Goal: Task Accomplishment & Management: Complete application form

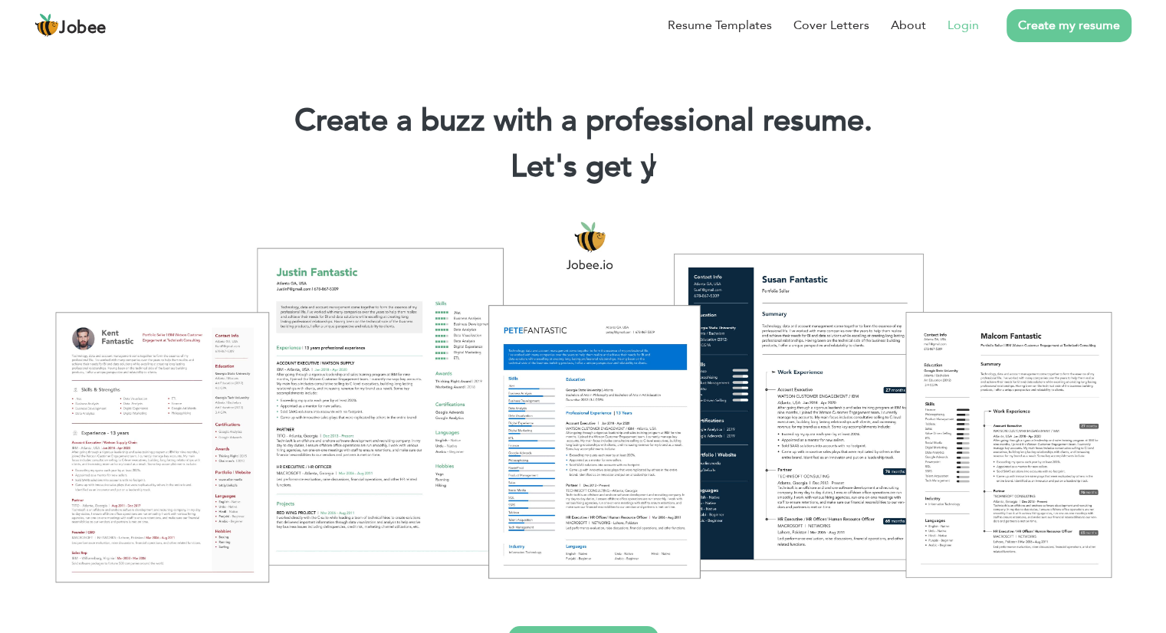
click at [957, 21] on link "Login" at bounding box center [963, 25] width 31 height 18
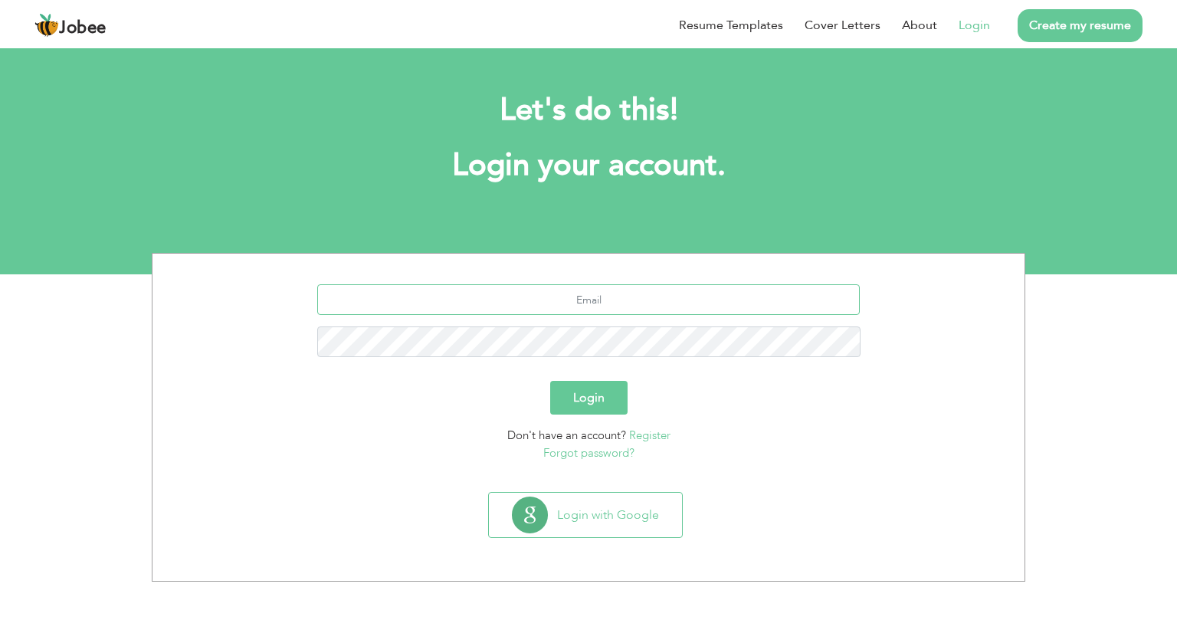
click at [656, 286] on input "text" at bounding box center [589, 299] width 544 height 31
type input "[EMAIL_ADDRESS][DOMAIN_NAME]"
click at [550, 381] on button "Login" at bounding box center [588, 398] width 77 height 34
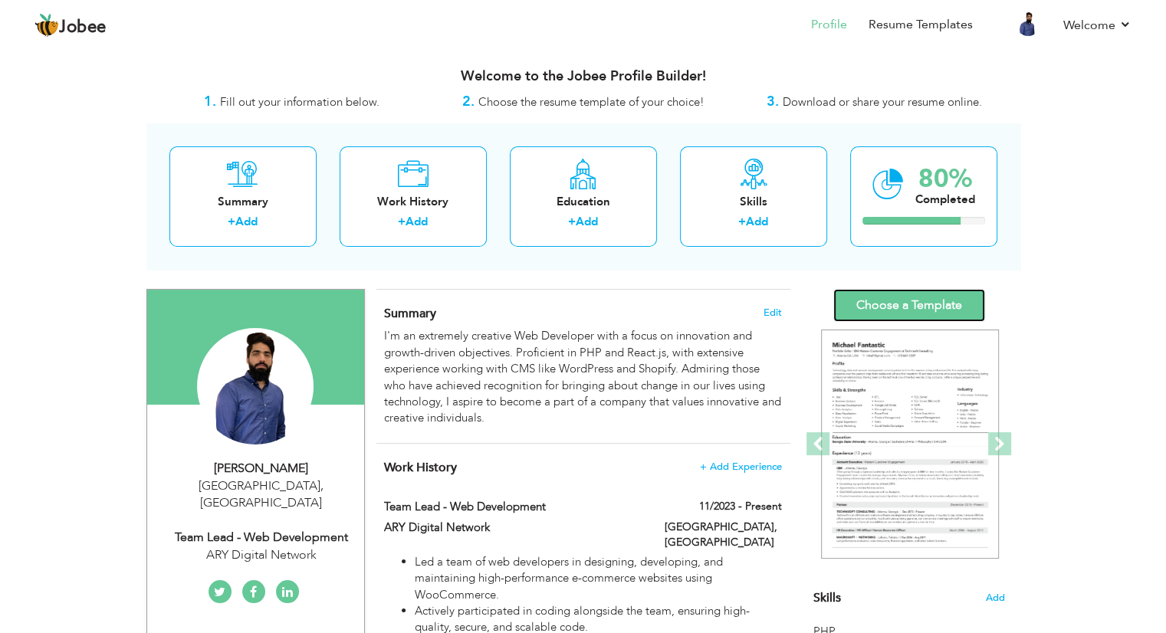
click at [911, 303] on link "Choose a Template" at bounding box center [909, 305] width 152 height 33
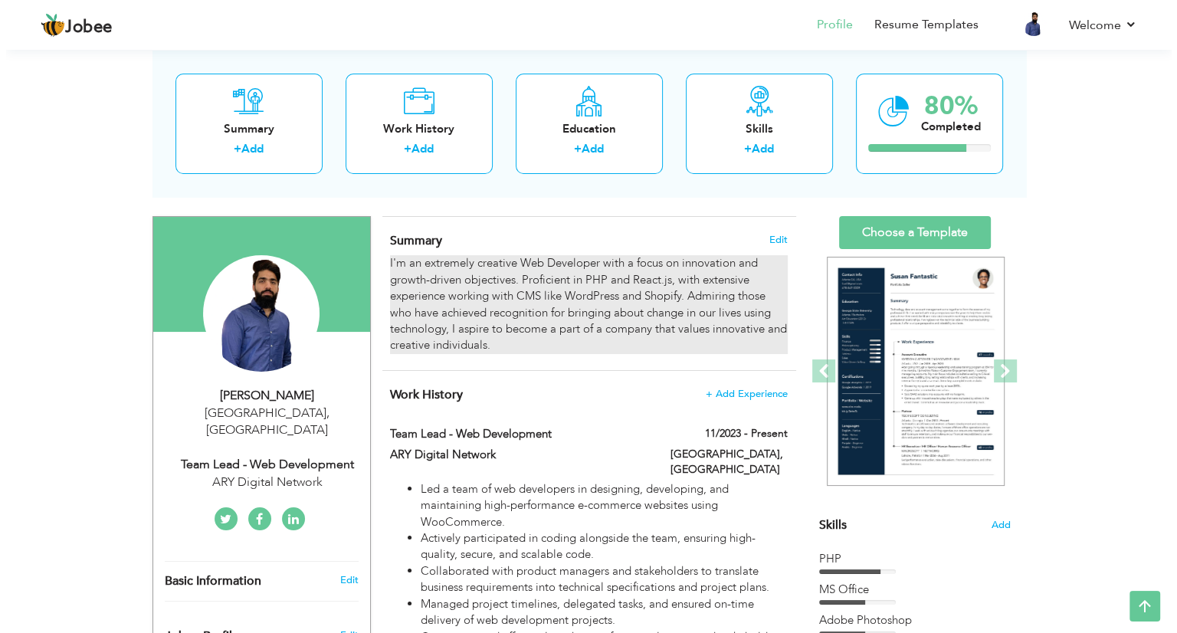
scroll to position [70, 0]
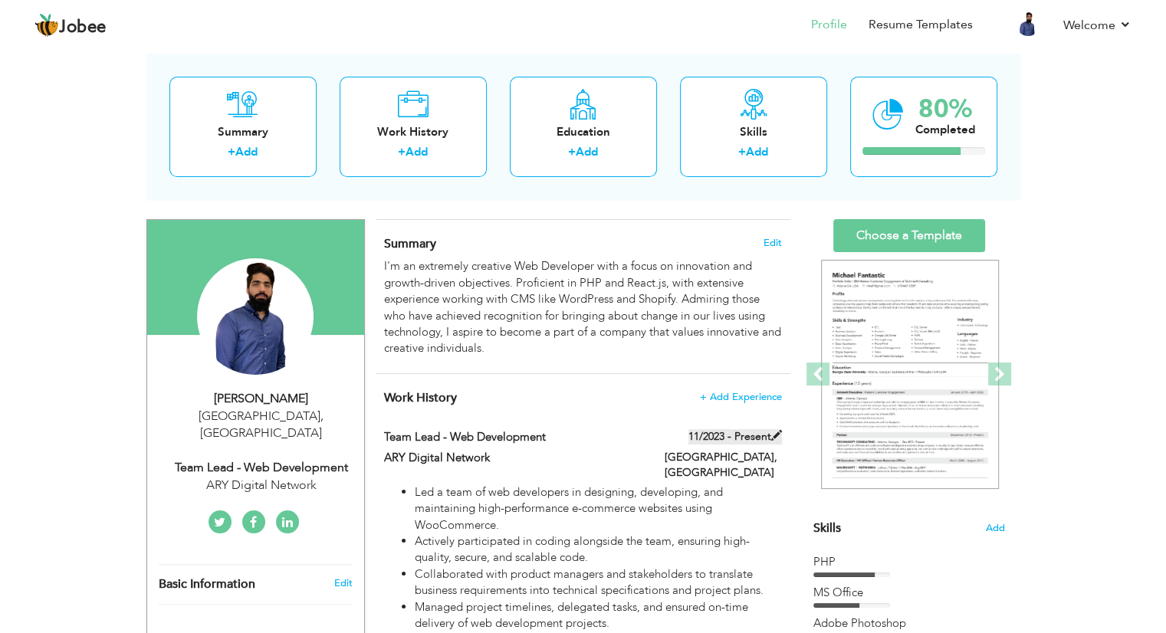
click at [773, 436] on span at bounding box center [776, 435] width 11 height 11
type input "Team Lead - Web Development"
type input "ARY Digital Network"
type input "11/2023"
type input "[GEOGRAPHIC_DATA]"
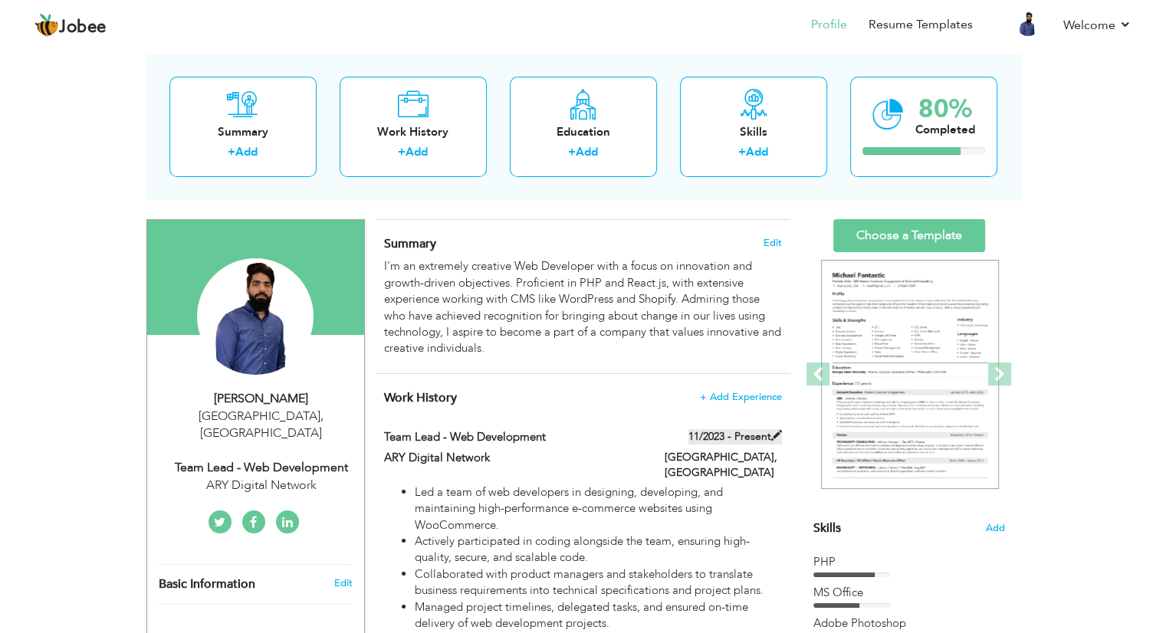
type input "[GEOGRAPHIC_DATA]"
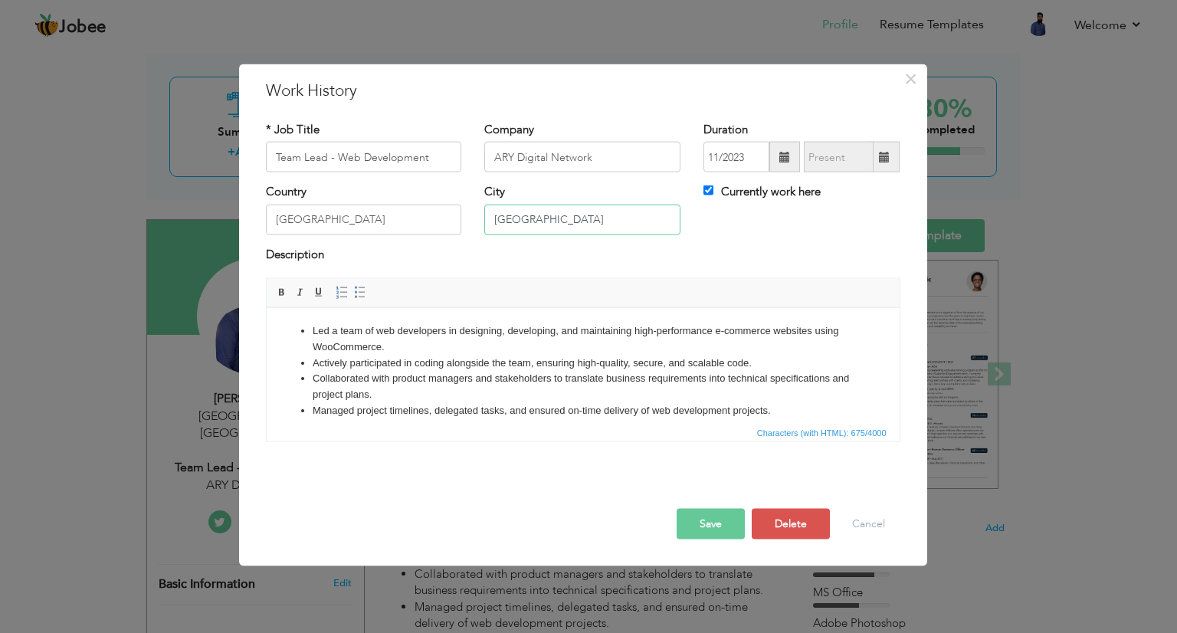
click at [546, 218] on input "[GEOGRAPHIC_DATA]" at bounding box center [582, 219] width 196 height 31
click at [886, 161] on span at bounding box center [884, 157] width 11 height 11
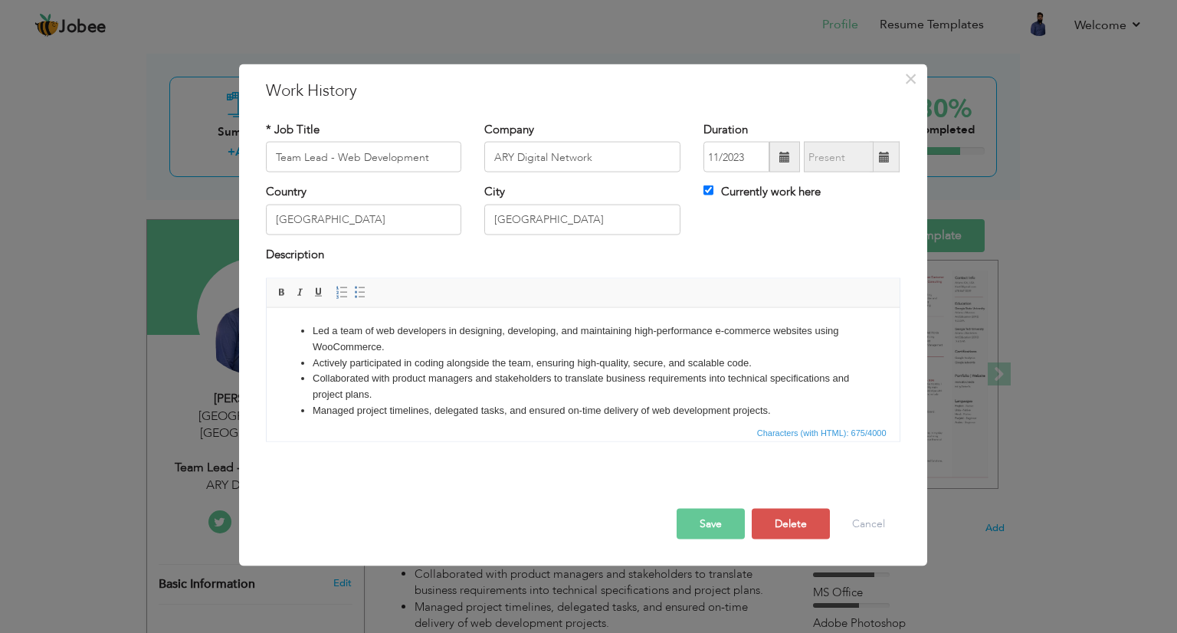
click at [886, 161] on span at bounding box center [884, 157] width 11 height 11
click at [767, 191] on label "Currently work here" at bounding box center [762, 192] width 117 height 16
click at [714, 191] on input "Currently work here" at bounding box center [709, 191] width 10 height 10
checkbox input "false"
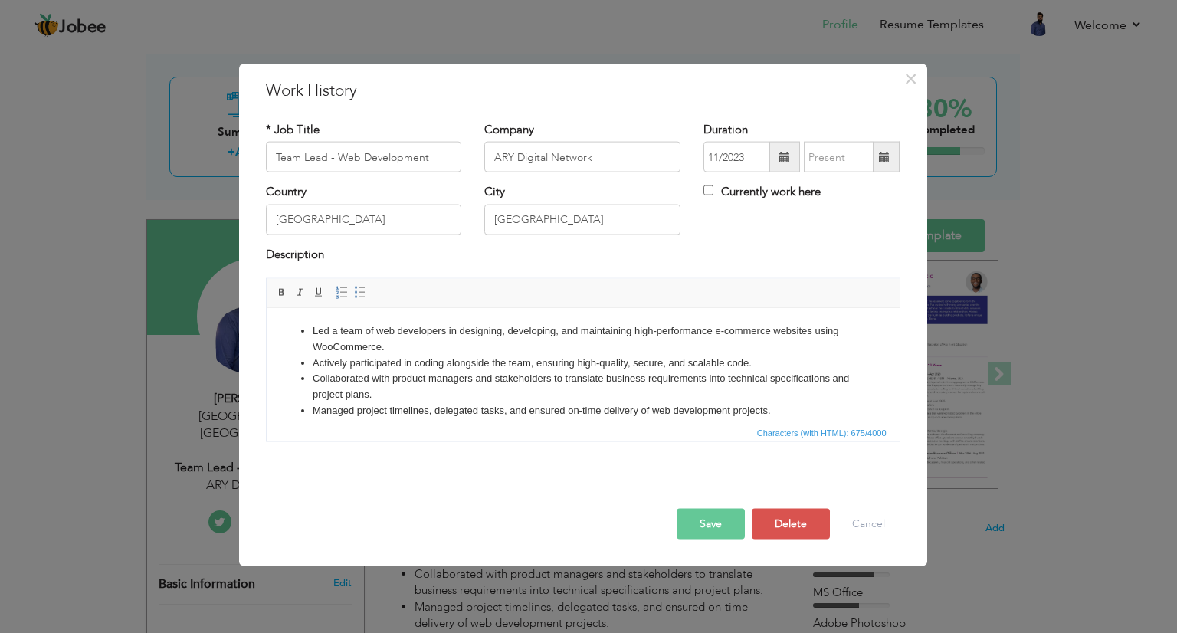
click at [877, 160] on span at bounding box center [885, 157] width 30 height 31
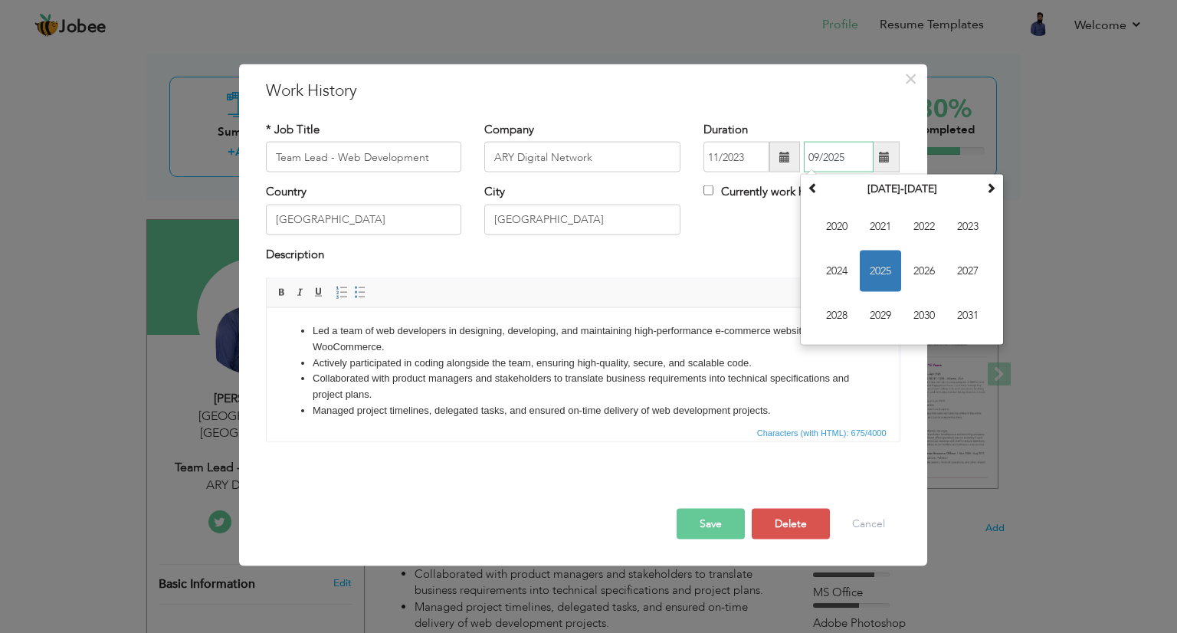
click at [889, 263] on span "2025" at bounding box center [880, 271] width 41 height 41
click at [981, 230] on span "Apr" at bounding box center [968, 226] width 41 height 41
type input "04/2025"
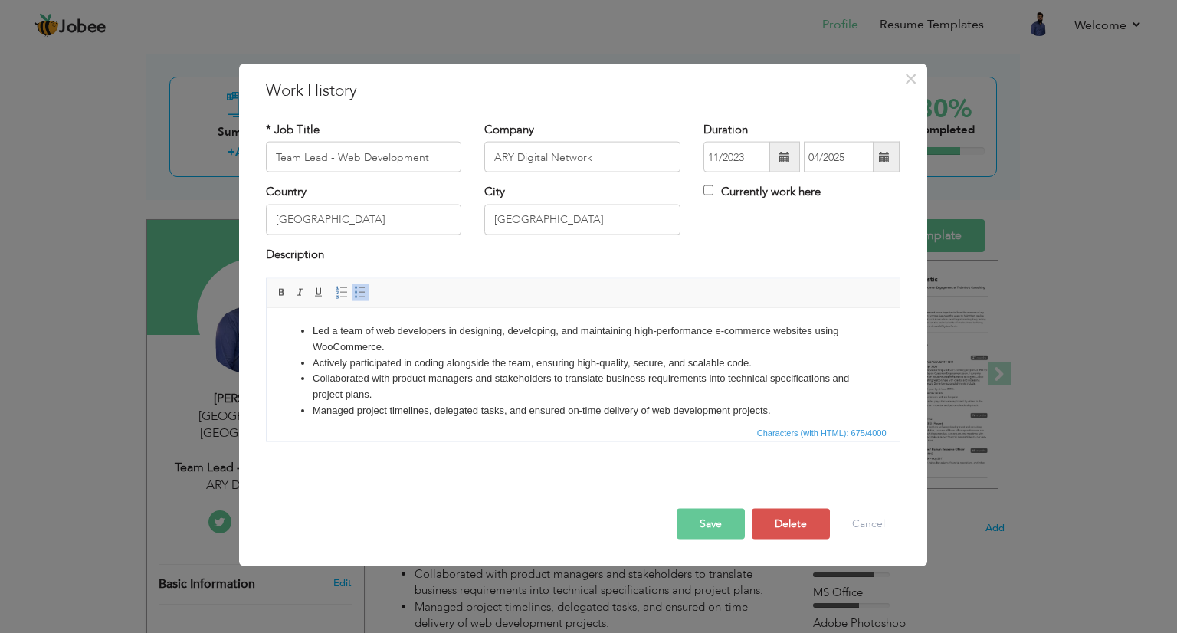
click at [747, 396] on li "Collaborated with product managers and stakeholders to translate business requi…" at bounding box center [582, 386] width 541 height 32
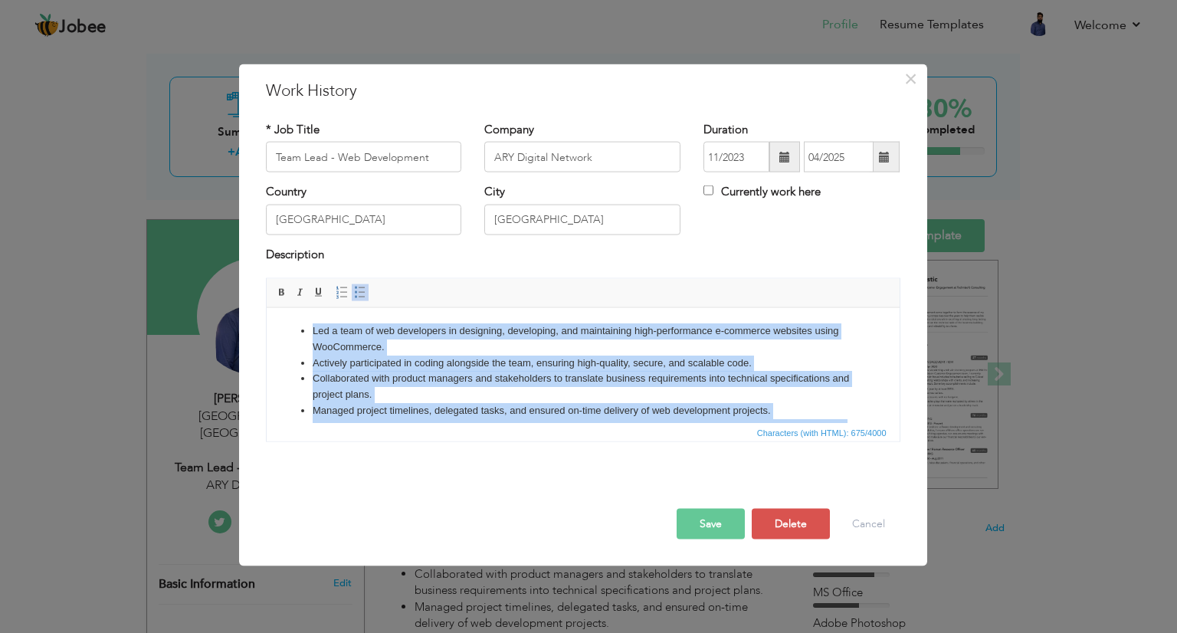
copy ul "Led a team of web developers in designing, developing, and maintaining high-per…"
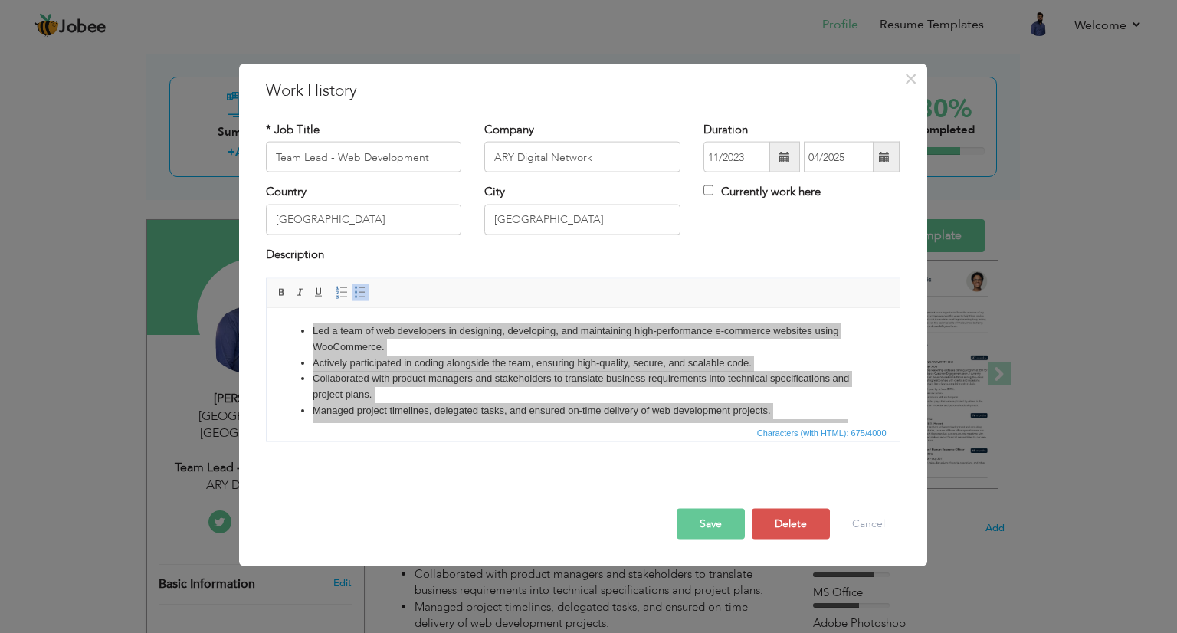
click at [693, 521] on button "Save" at bounding box center [711, 524] width 68 height 31
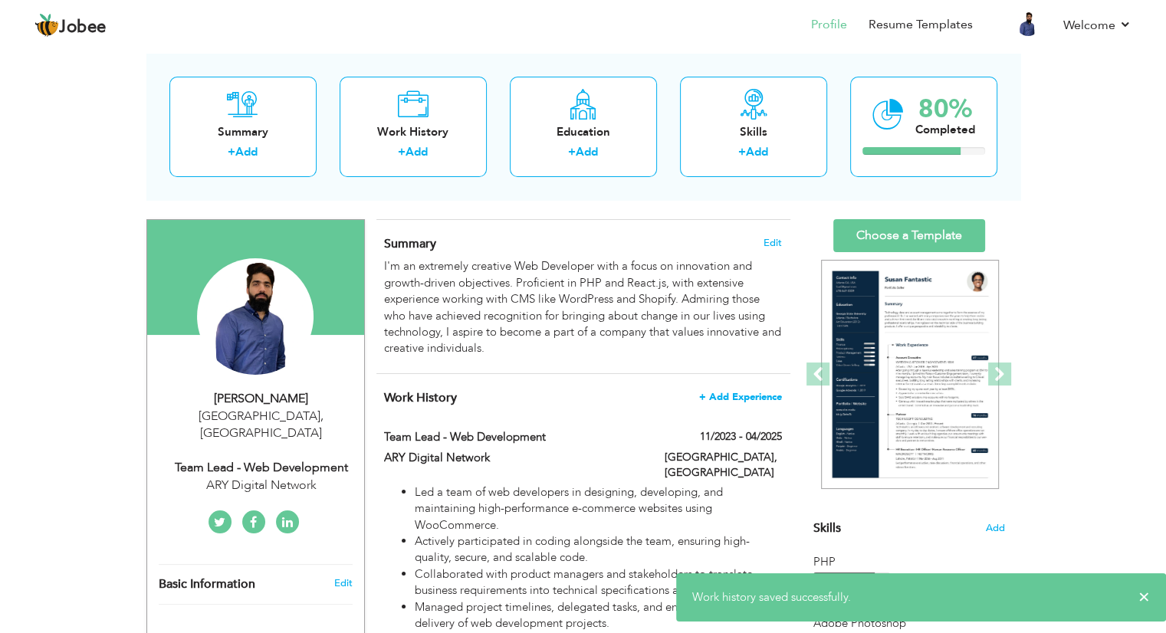
click at [743, 396] on span "+ Add Experience" at bounding box center [740, 397] width 83 height 11
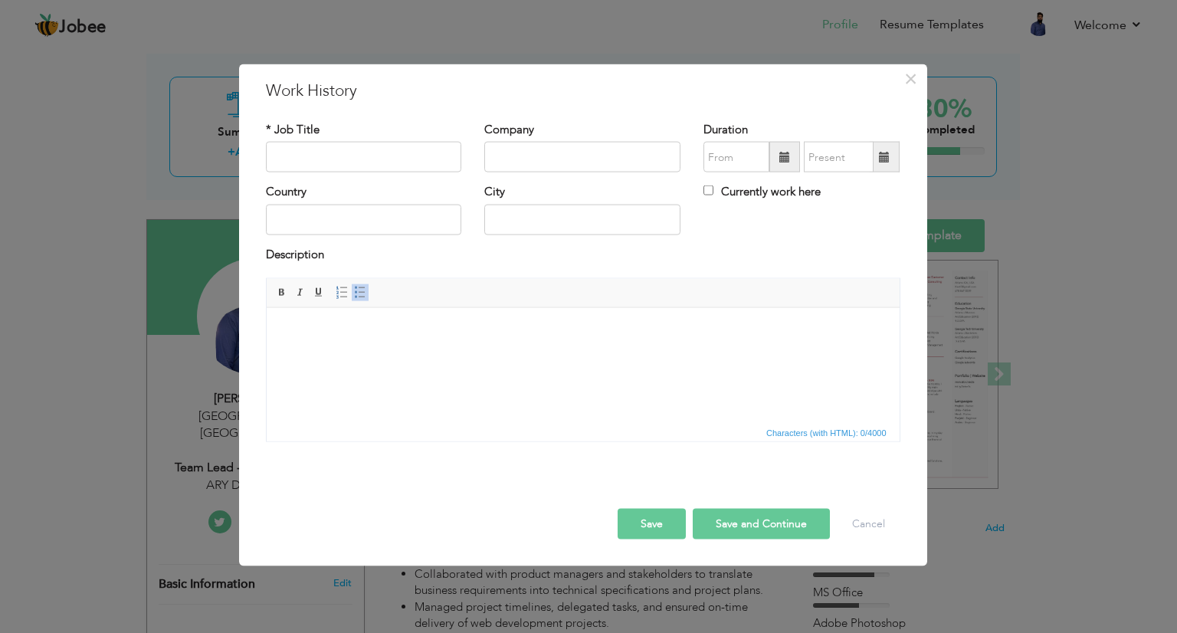
click at [758, 196] on label "Currently work here" at bounding box center [762, 192] width 117 height 16
click at [714, 195] on input "Currently work here" at bounding box center [709, 191] width 10 height 10
checkbox input "true"
click at [782, 165] on span at bounding box center [785, 157] width 31 height 31
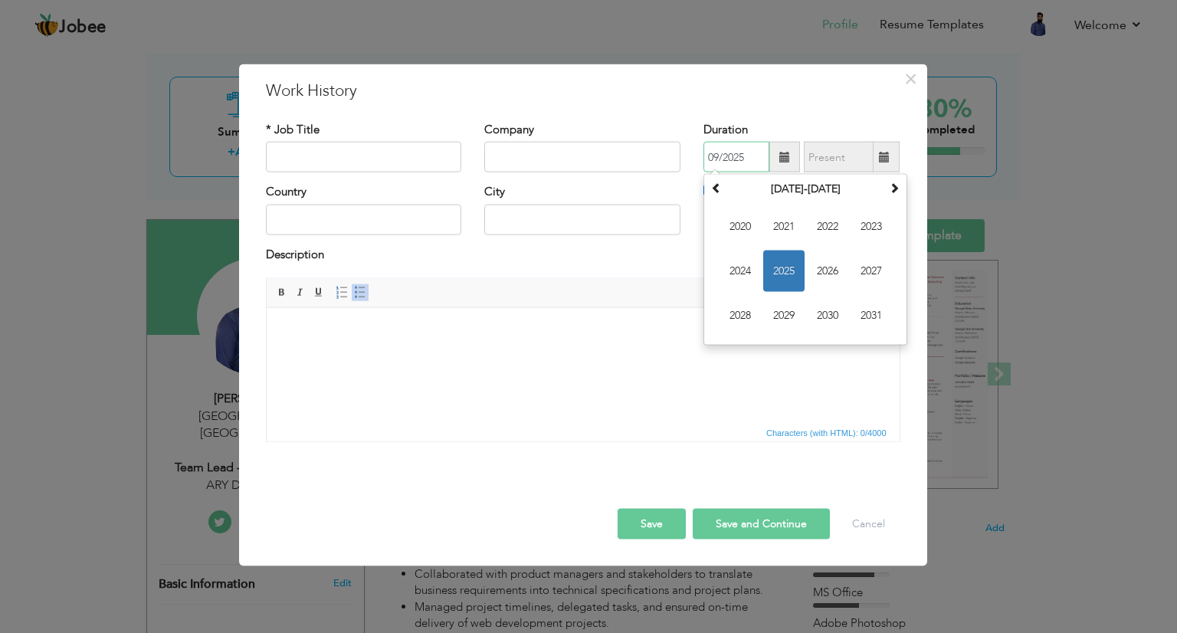
click at [790, 270] on span "2025" at bounding box center [784, 271] width 41 height 41
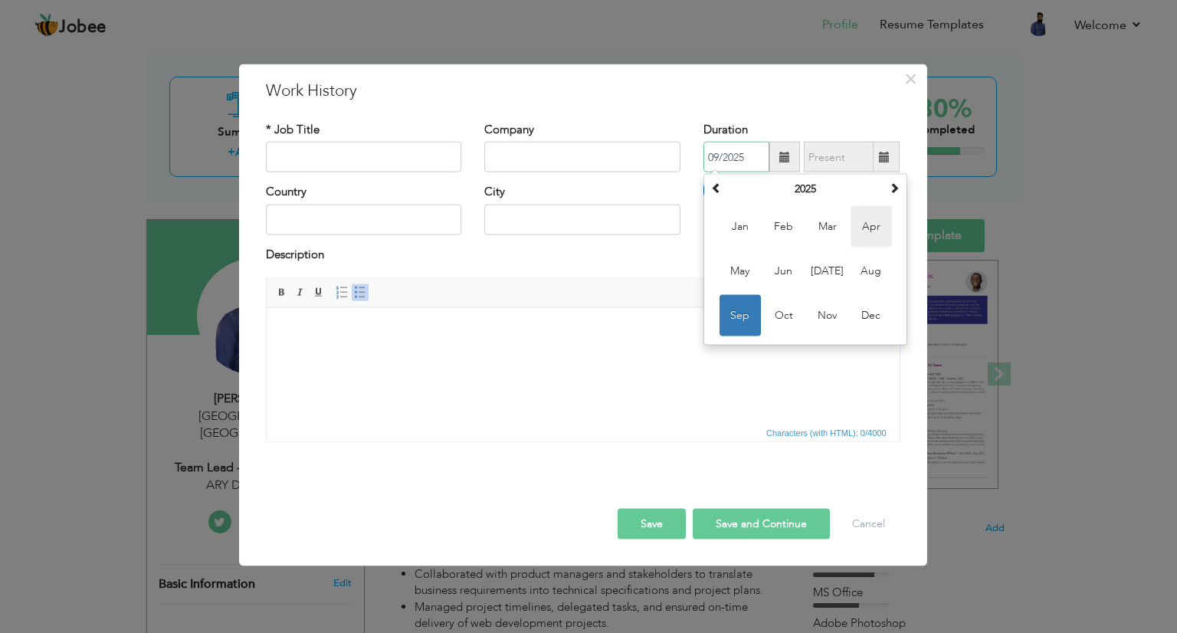
click at [865, 235] on span "Apr" at bounding box center [871, 226] width 41 height 41
type input "04/2025"
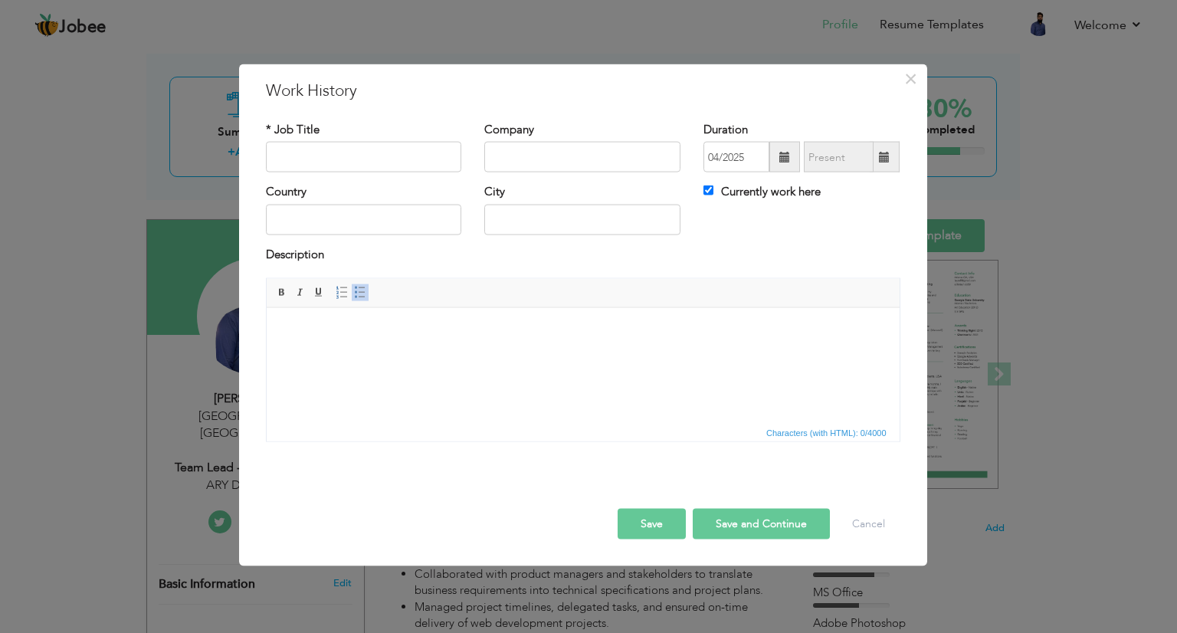
click at [414, 176] on div "* Job Title" at bounding box center [364, 153] width 219 height 62
click at [426, 165] on input "text" at bounding box center [364, 157] width 196 height 31
type input "Sofware Engineer"
click at [545, 176] on div "Company" at bounding box center [582, 153] width 219 height 62
click at [560, 163] on input "text" at bounding box center [582, 157] width 196 height 31
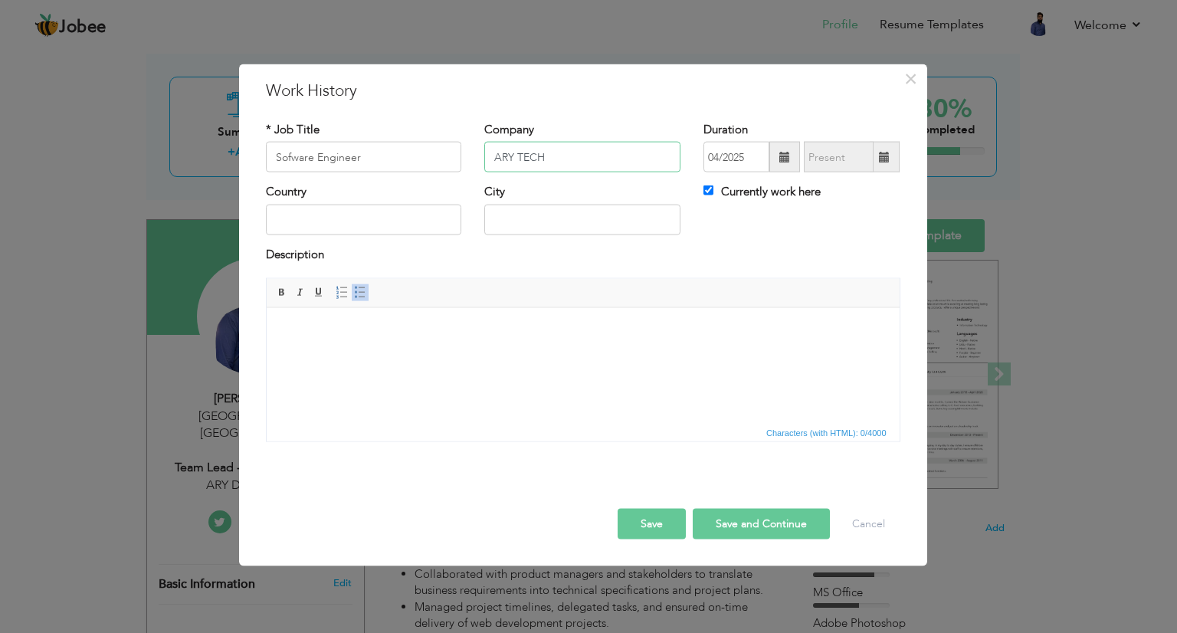
type input "ARY TECH"
click at [400, 206] on input "text" at bounding box center [364, 219] width 196 height 31
type input "[GEOGRAPHIC_DATA]"
click at [419, 329] on body at bounding box center [582, 331] width 603 height 16
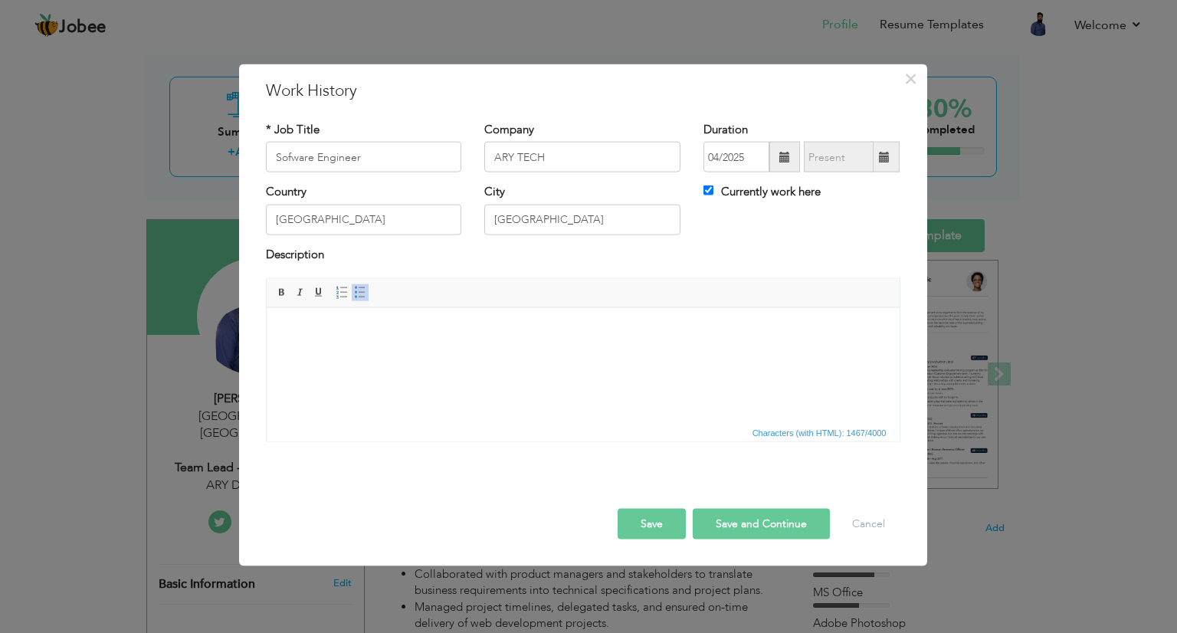
scroll to position [0, 0]
click at [628, 489] on div at bounding box center [584, 493] width 658 height 32
click at [615, 424] on span "Characters (with HTML): 0/4000" at bounding box center [583, 432] width 633 height 18
click at [632, 352] on html at bounding box center [582, 330] width 633 height 47
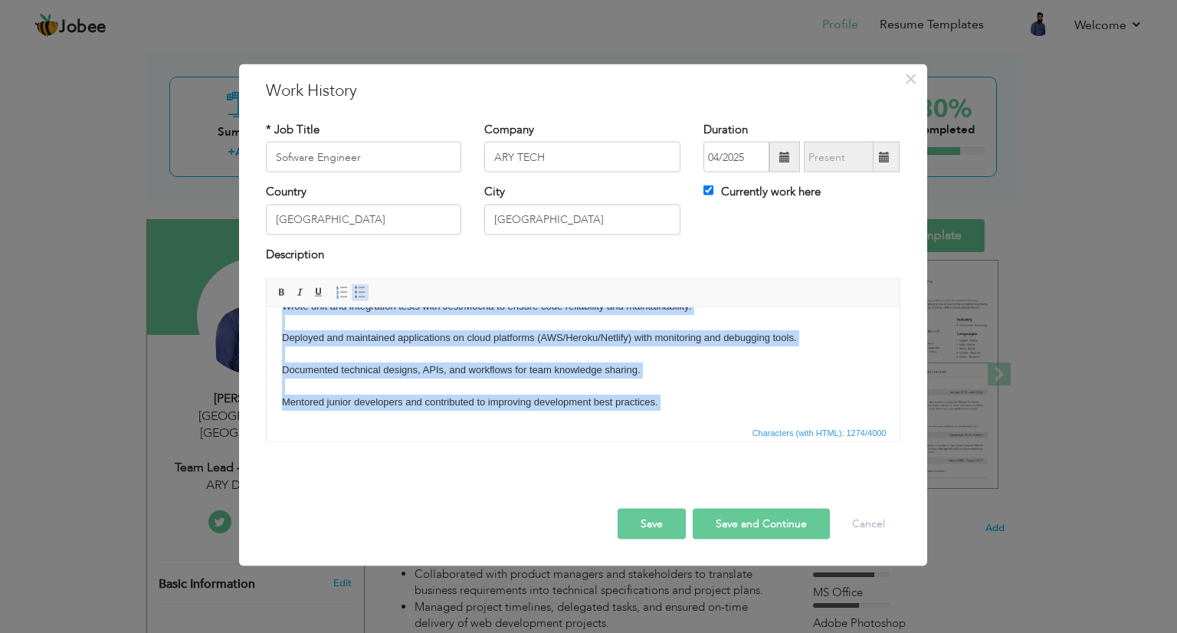
click at [354, 287] on span at bounding box center [360, 293] width 12 height 12
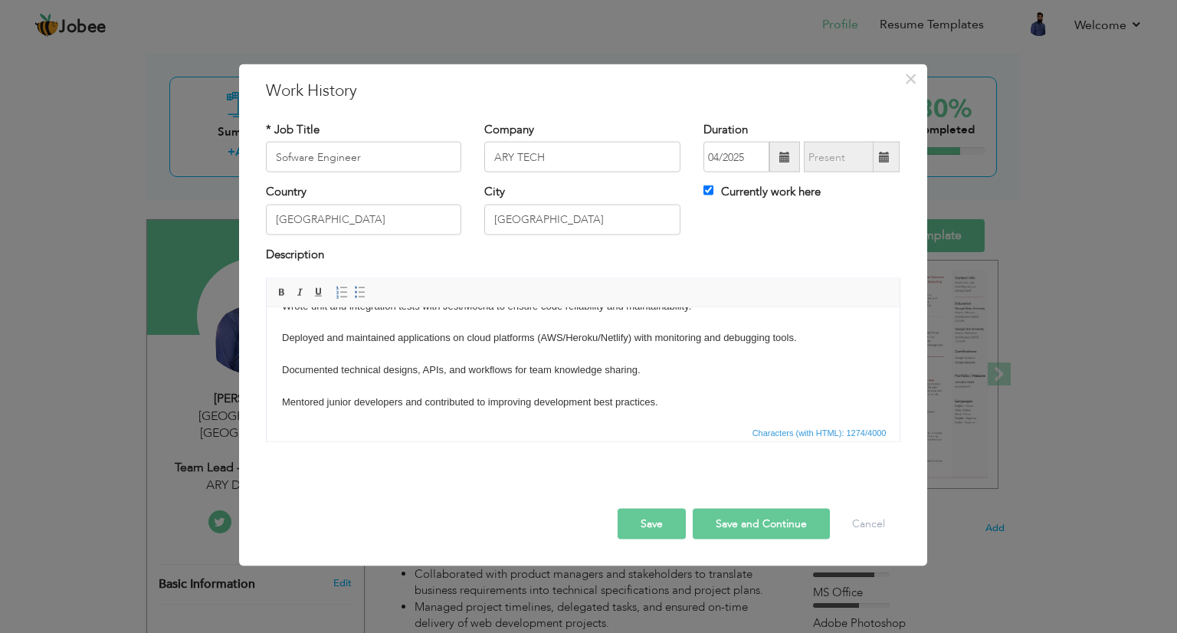
click at [432, 490] on div at bounding box center [584, 493] width 658 height 32
click at [499, 365] on body "Developed and maintained full-stack web applications using MongoDB, Express.js,…" at bounding box center [582, 234] width 603 height 383
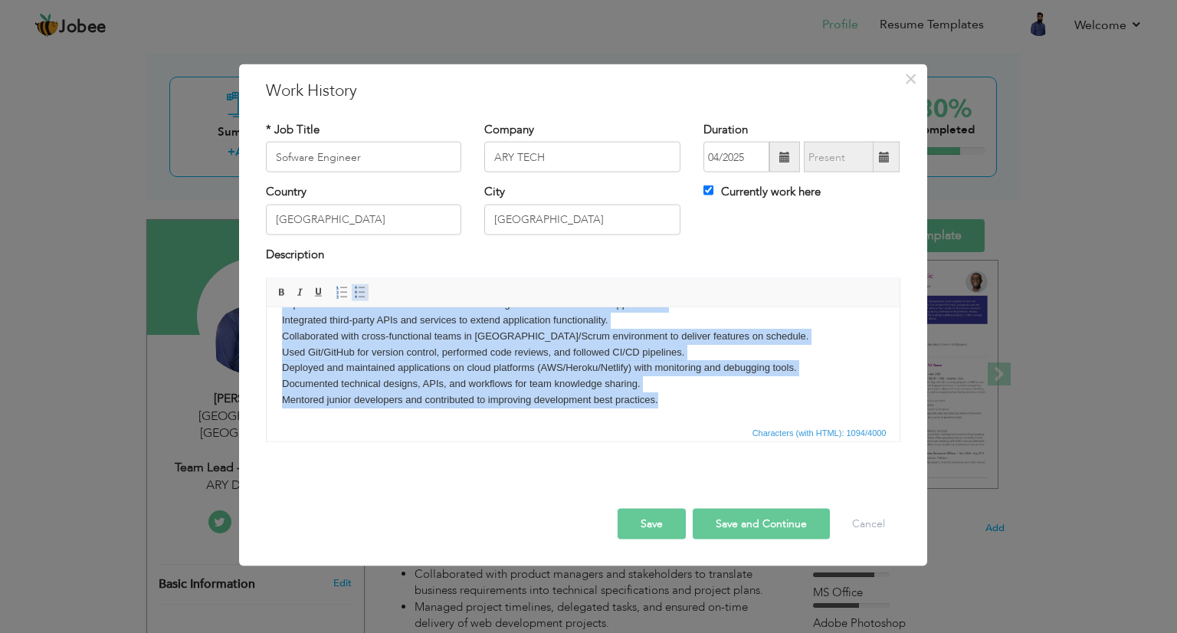
click at [360, 292] on span at bounding box center [360, 293] width 12 height 12
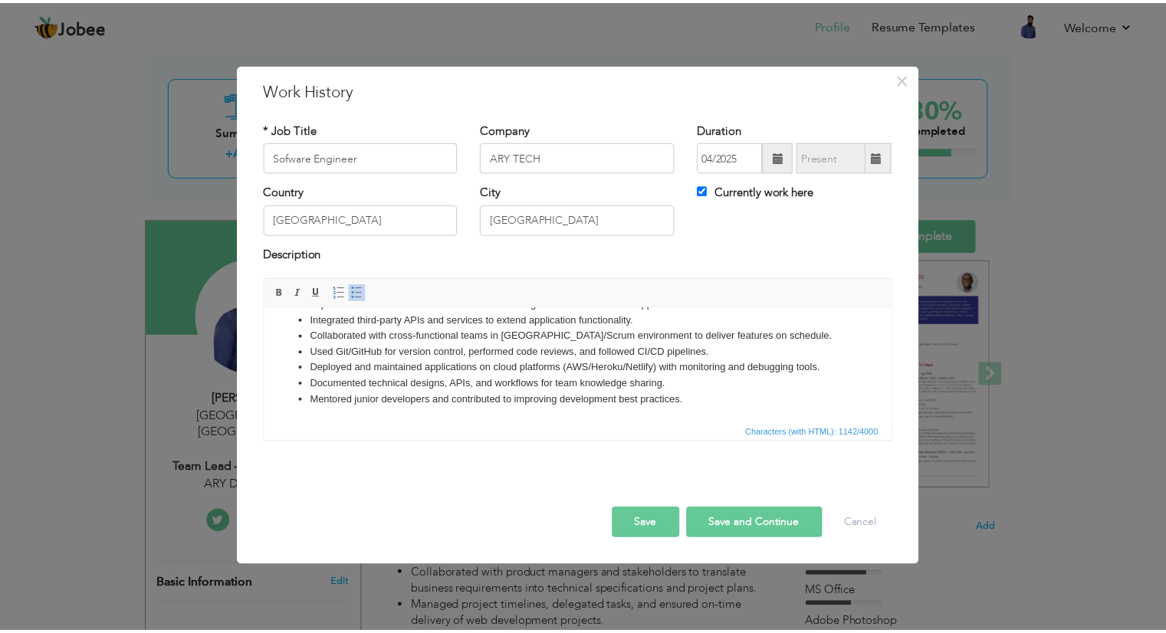
scroll to position [0, 0]
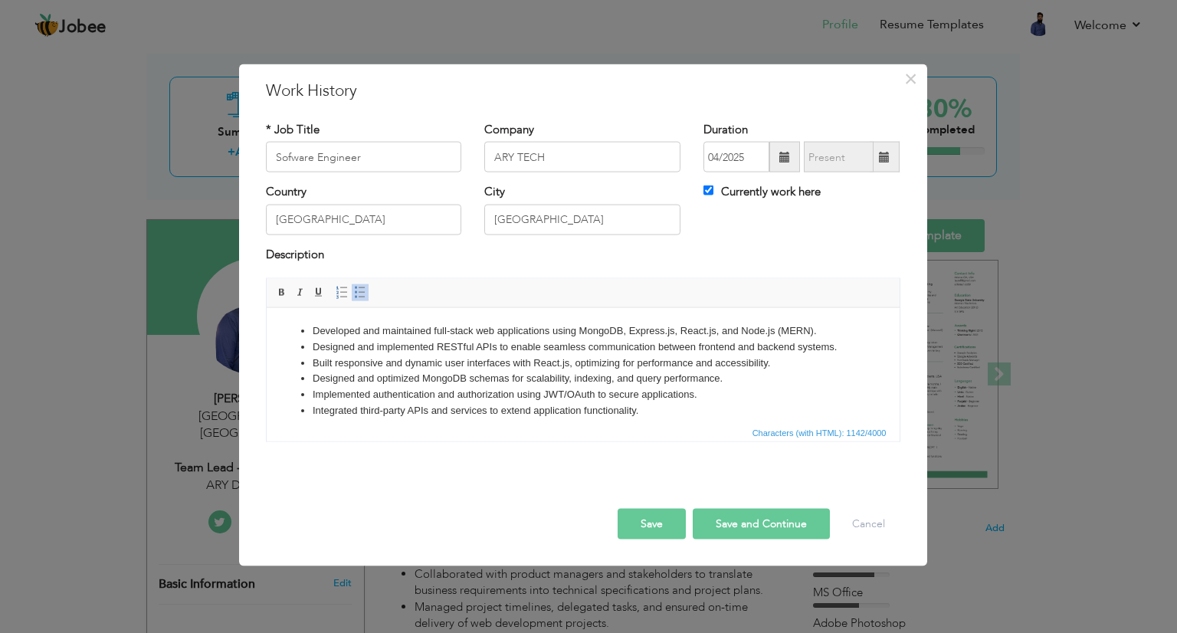
click at [638, 527] on button "Save" at bounding box center [652, 524] width 68 height 31
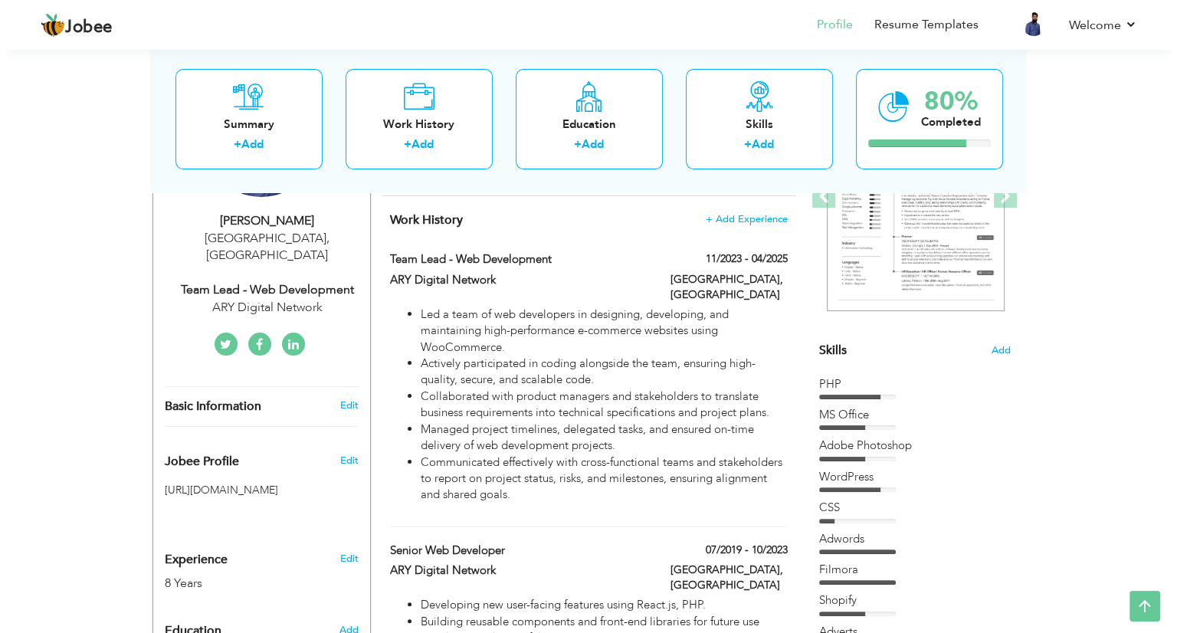
scroll to position [247, 0]
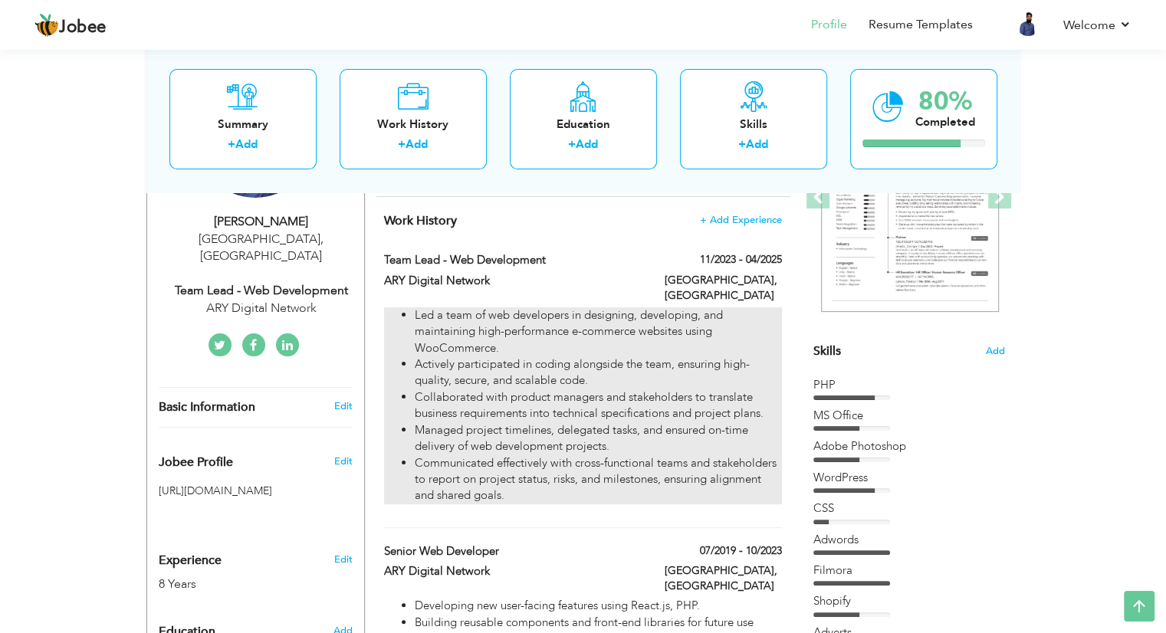
click at [697, 323] on li "Led a team of web developers in designing, developing, and maintaining high-per…" at bounding box center [598, 331] width 366 height 49
type input "Team Lead - Web Development"
type input "ARY Digital Network"
type input "11/2023"
type input "04/2025"
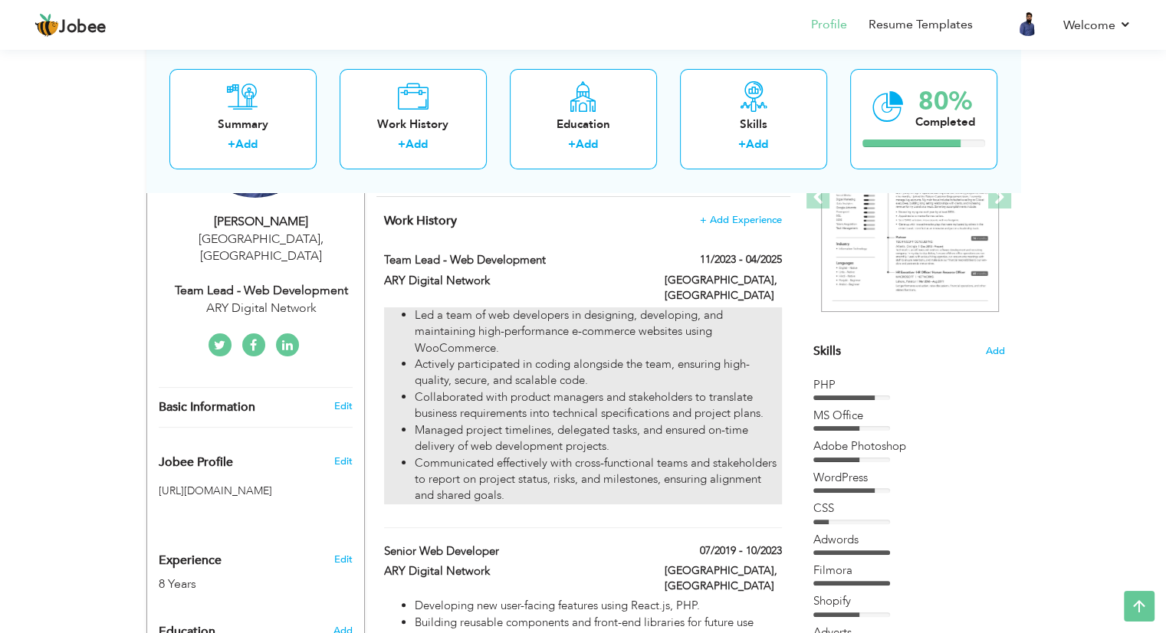
checkbox input "false"
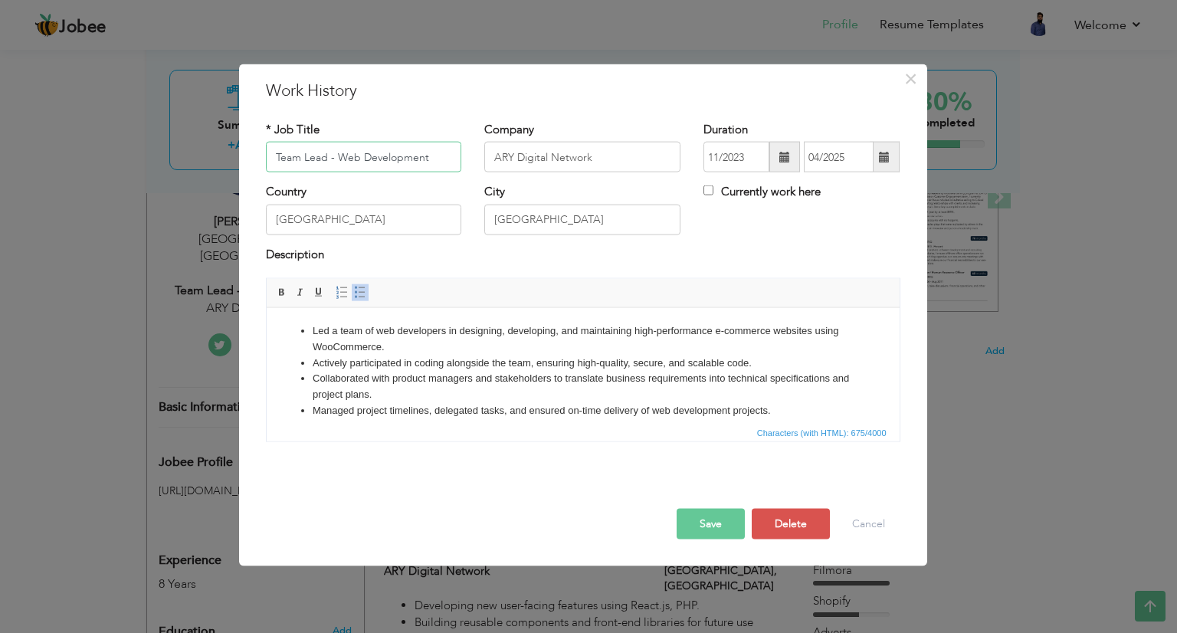
scroll to position [43, 0]
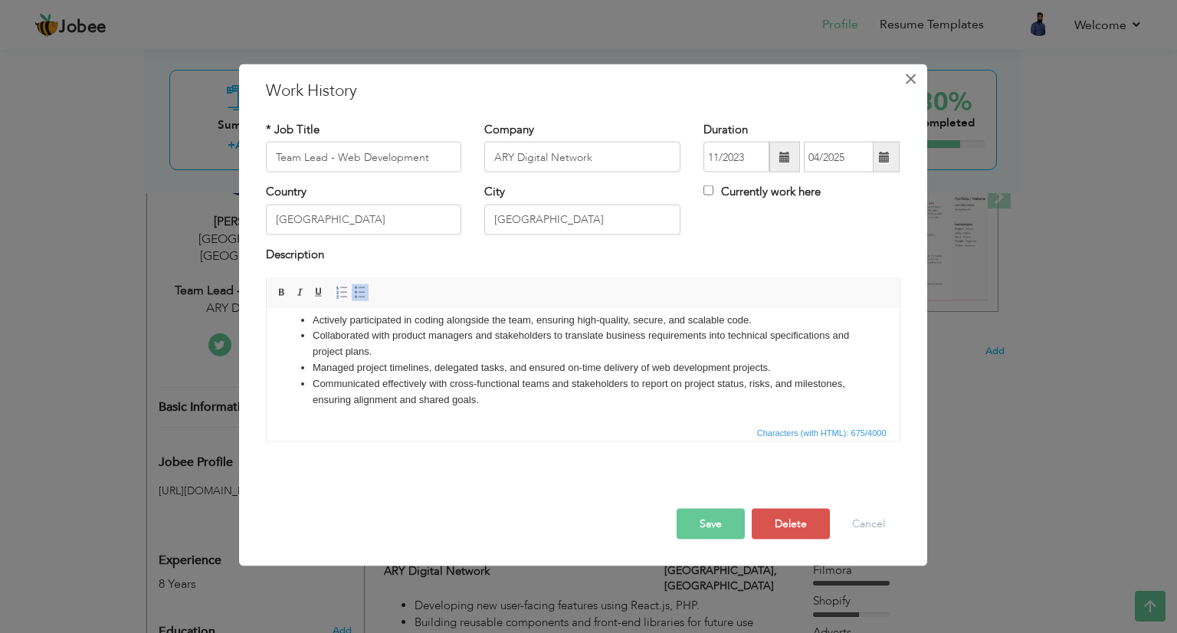
click at [914, 79] on span "×" at bounding box center [911, 79] width 13 height 28
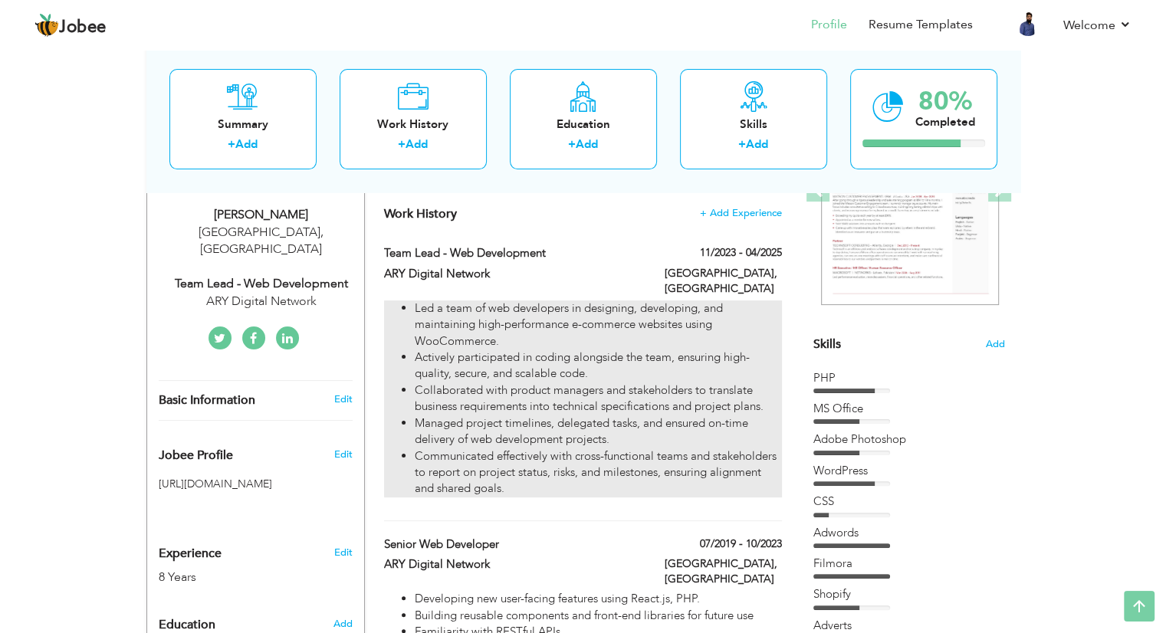
scroll to position [0, 0]
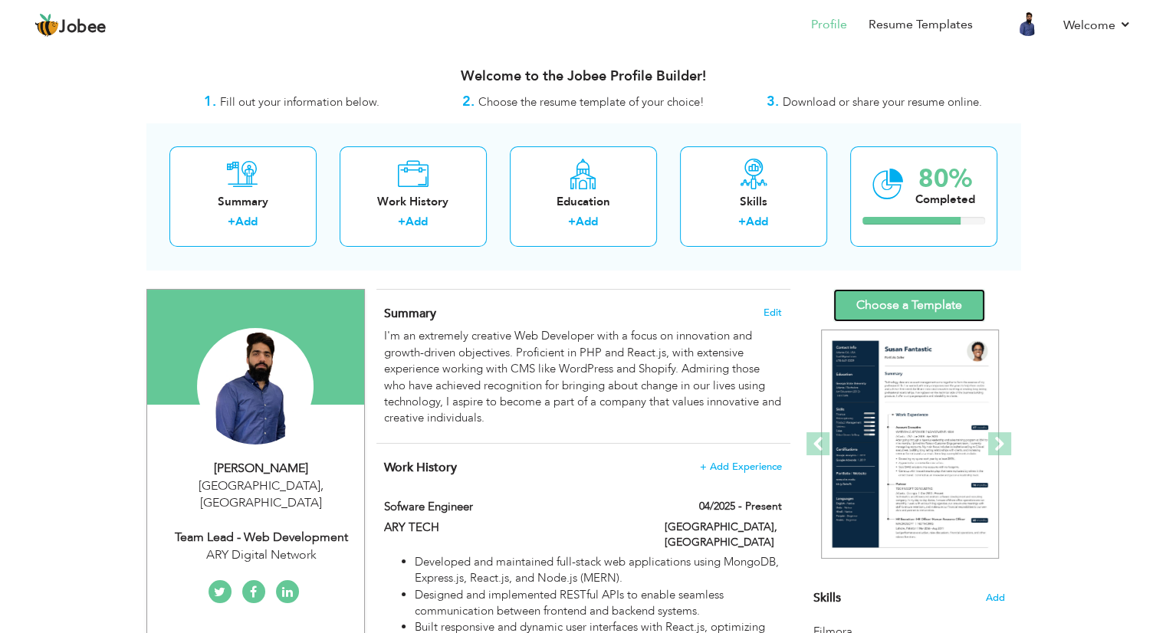
click at [884, 304] on link "Choose a Template" at bounding box center [909, 305] width 152 height 33
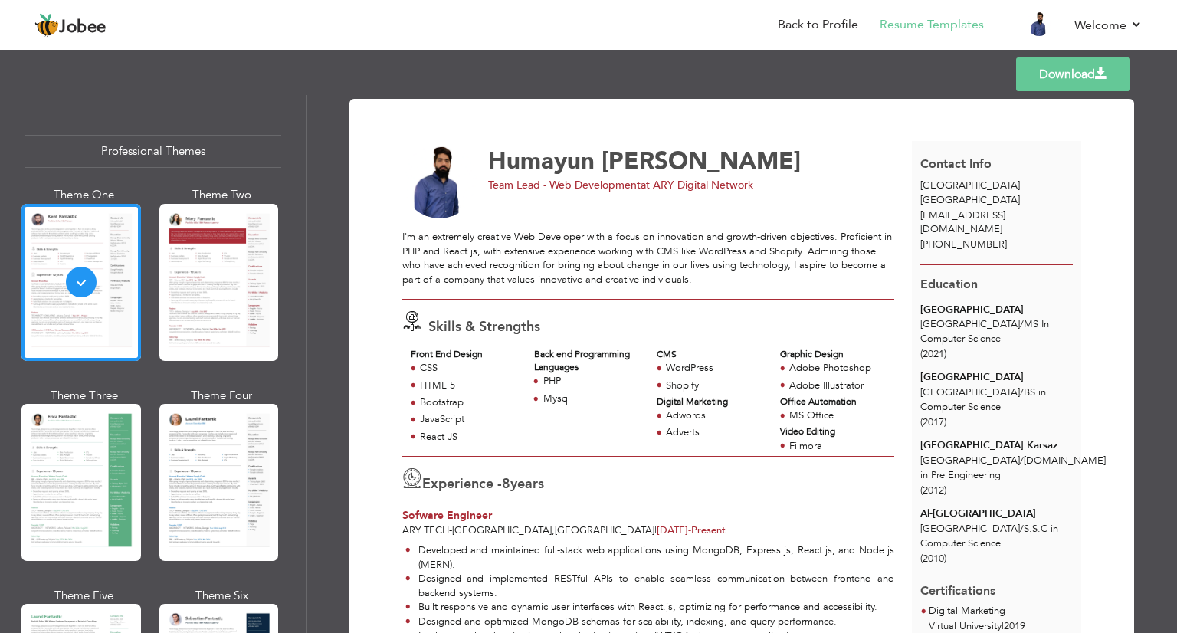
click at [1072, 83] on link "Download" at bounding box center [1074, 74] width 114 height 34
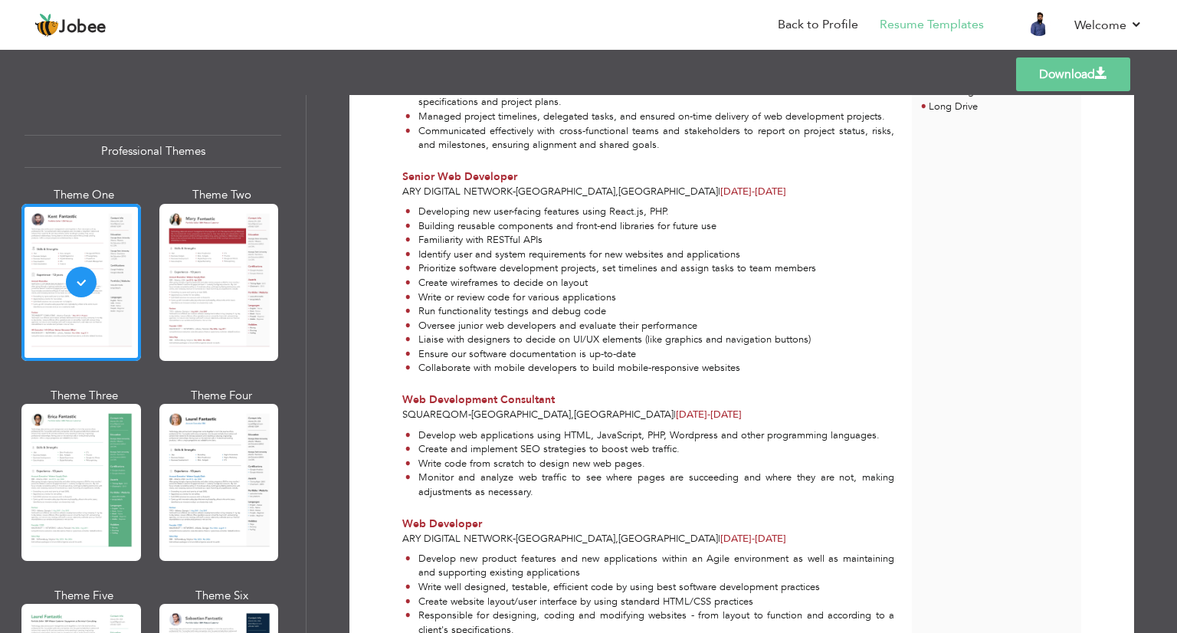
scroll to position [1160, 0]
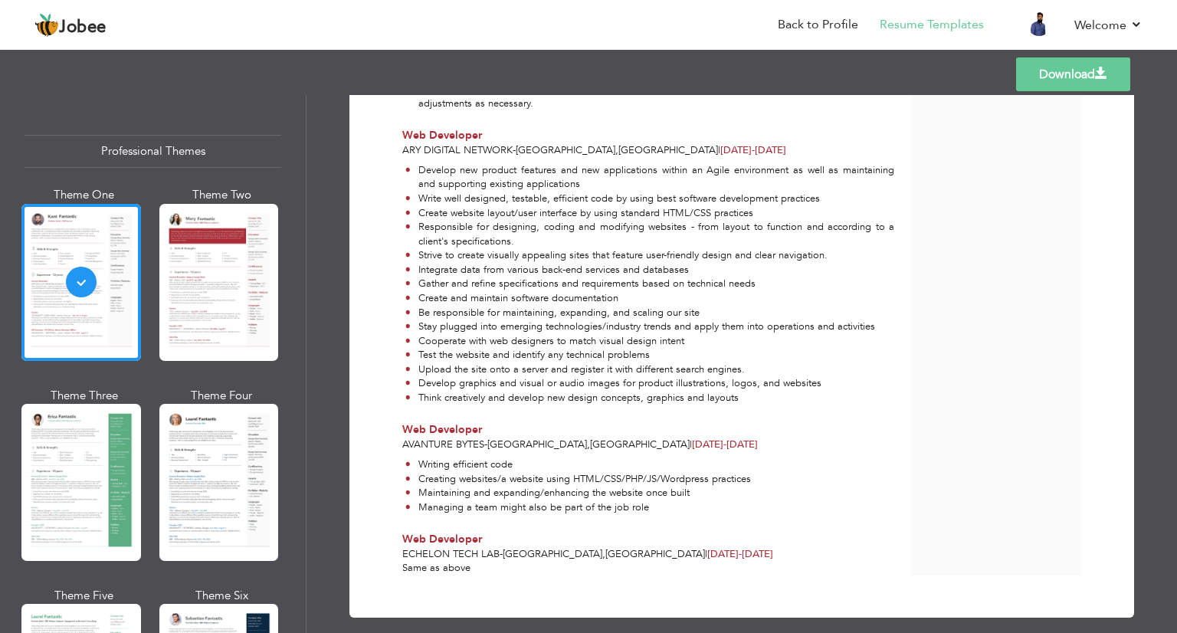
click at [1079, 64] on link "Download" at bounding box center [1074, 74] width 114 height 34
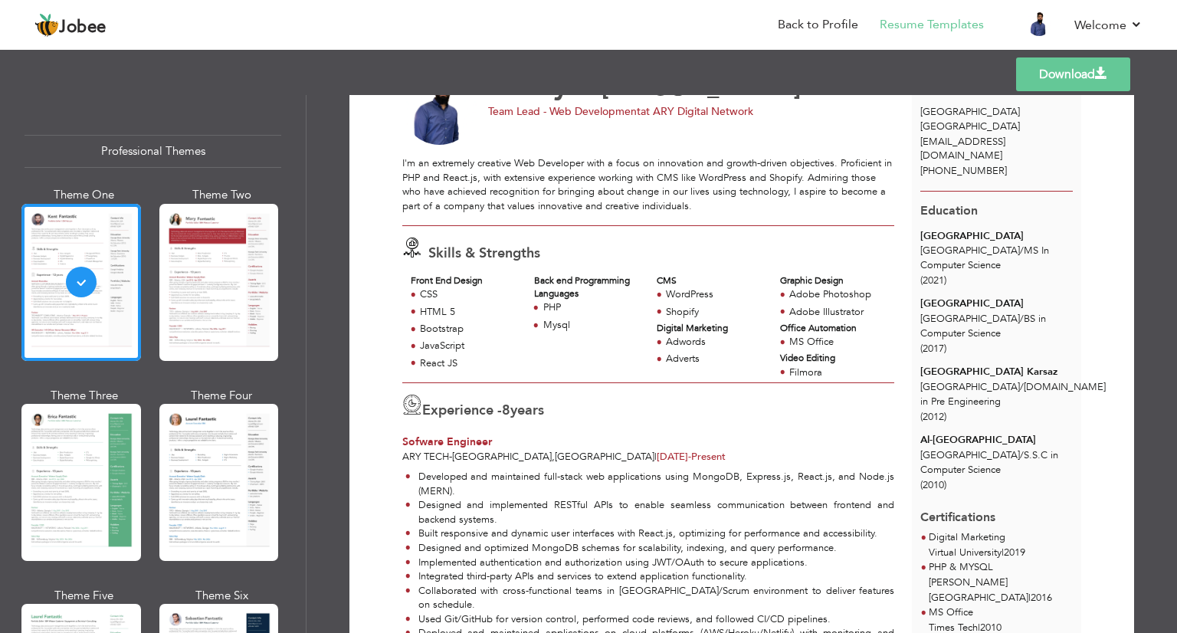
scroll to position [0, 0]
